Goal: Navigation & Orientation: Go to known website

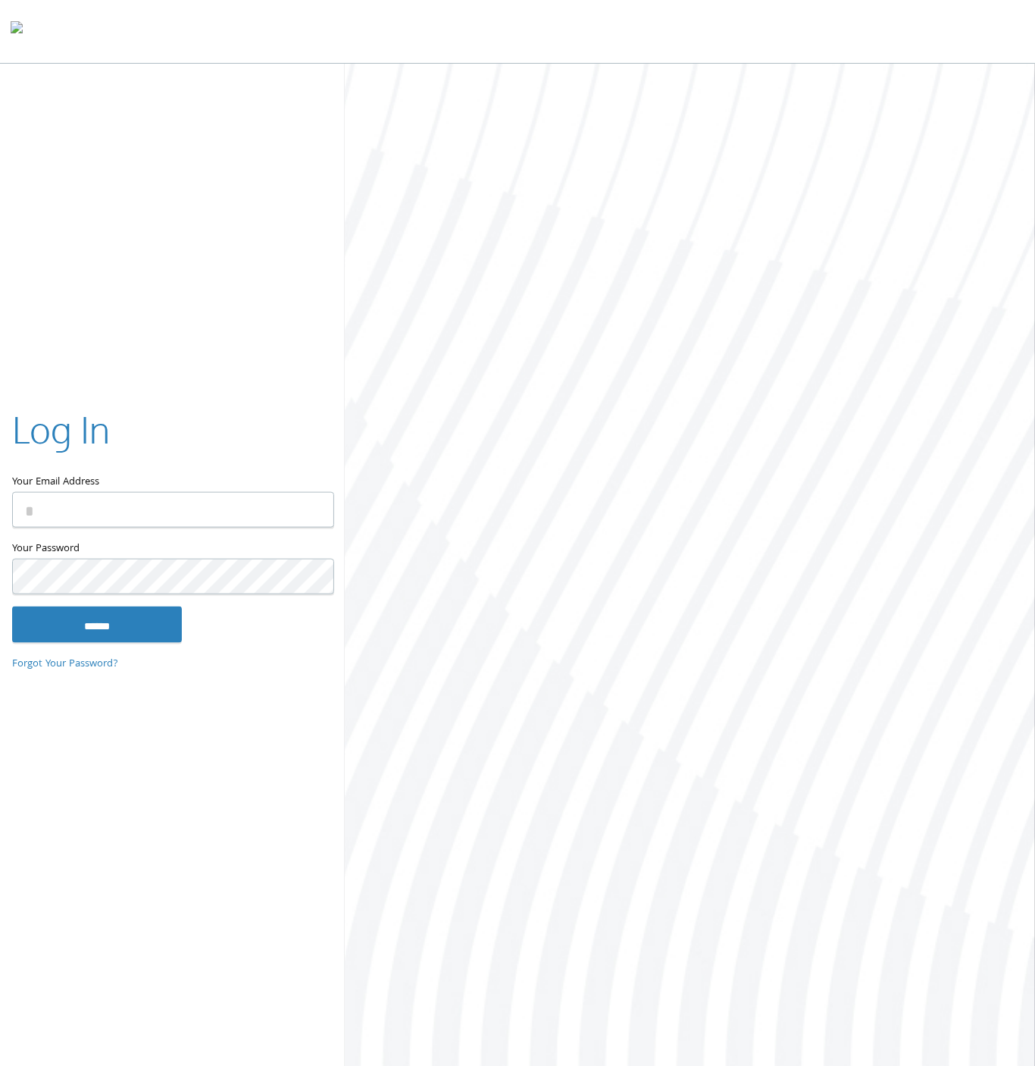
click at [199, 505] on input "Your Email Address" at bounding box center [173, 510] width 322 height 36
type input "**********"
click at [12, 606] on input "******" at bounding box center [97, 624] width 170 height 36
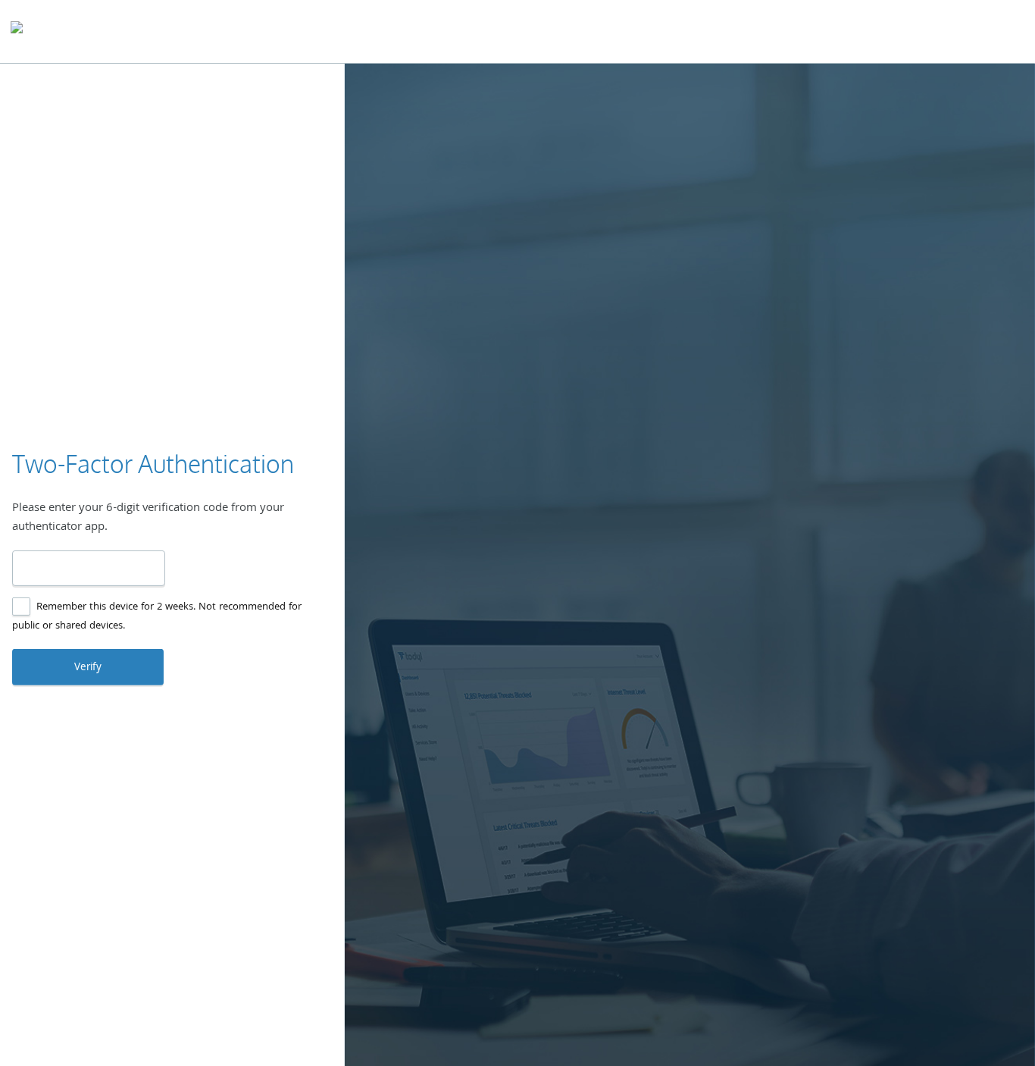
type input "******"
